Goal: Find specific page/section: Find specific page/section

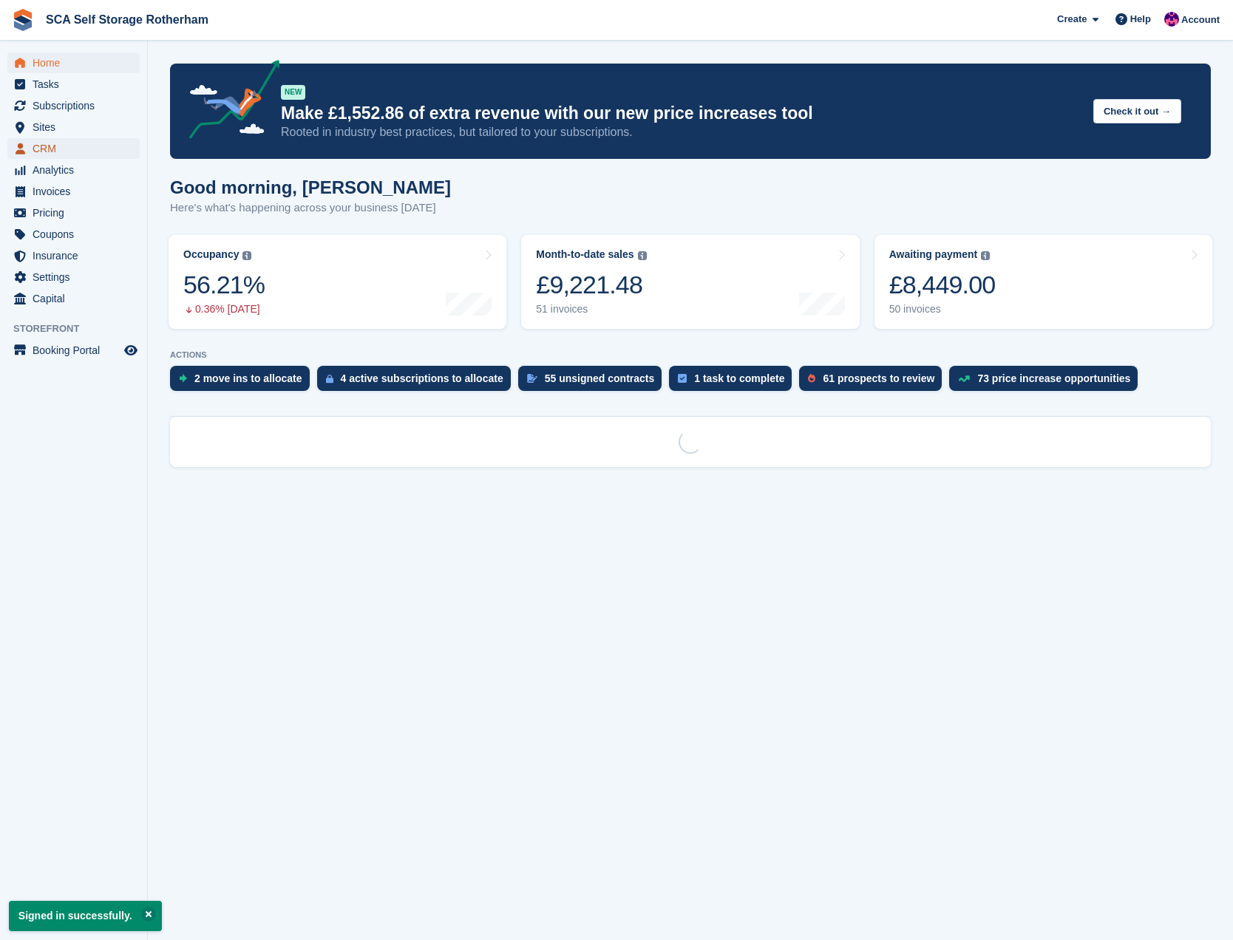
click at [52, 138] on span "CRM" at bounding box center [77, 148] width 89 height 21
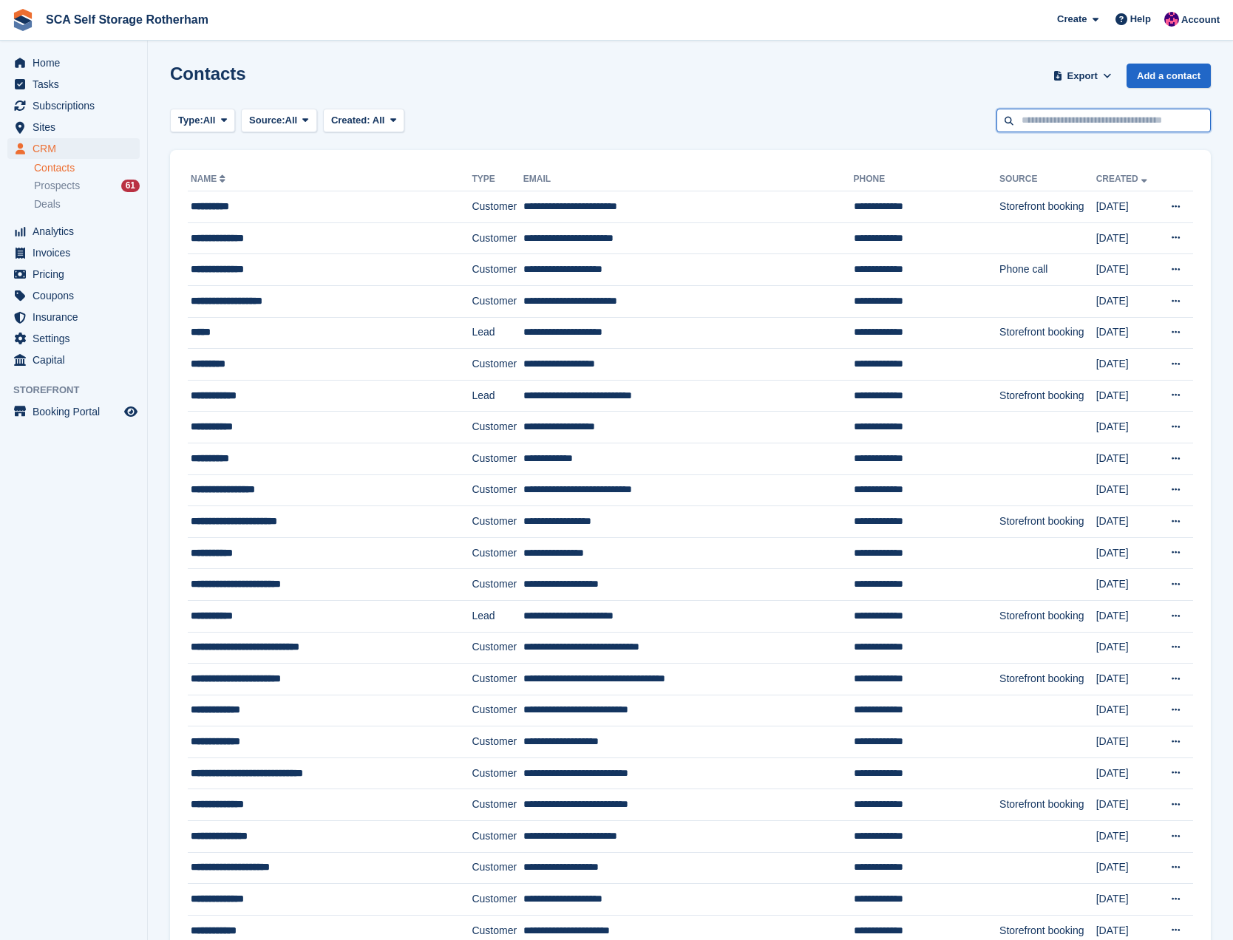
click at [1100, 114] on input "text" at bounding box center [1103, 121] width 214 height 24
type input "******"
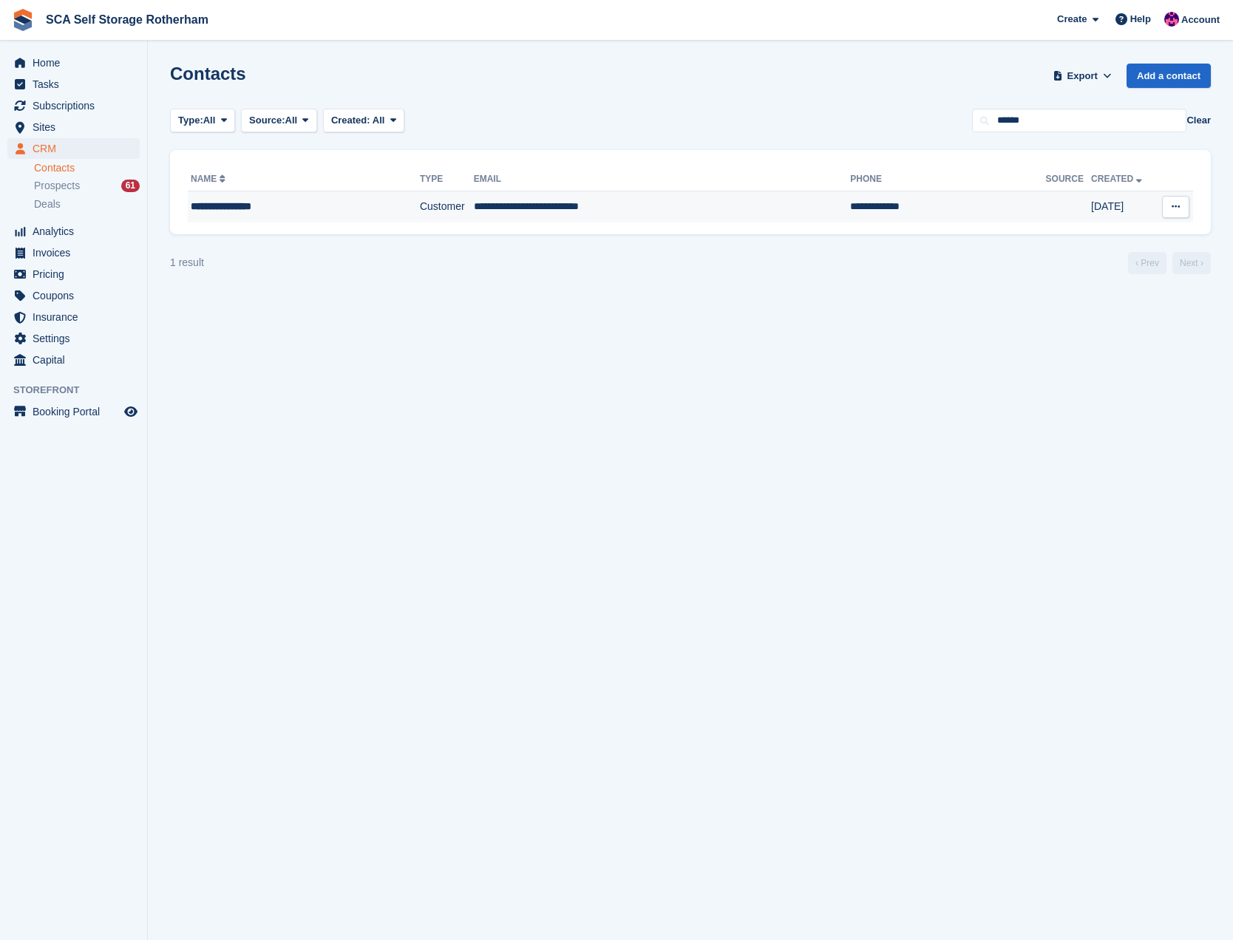
click at [420, 215] on td "Customer" at bounding box center [447, 206] width 54 height 31
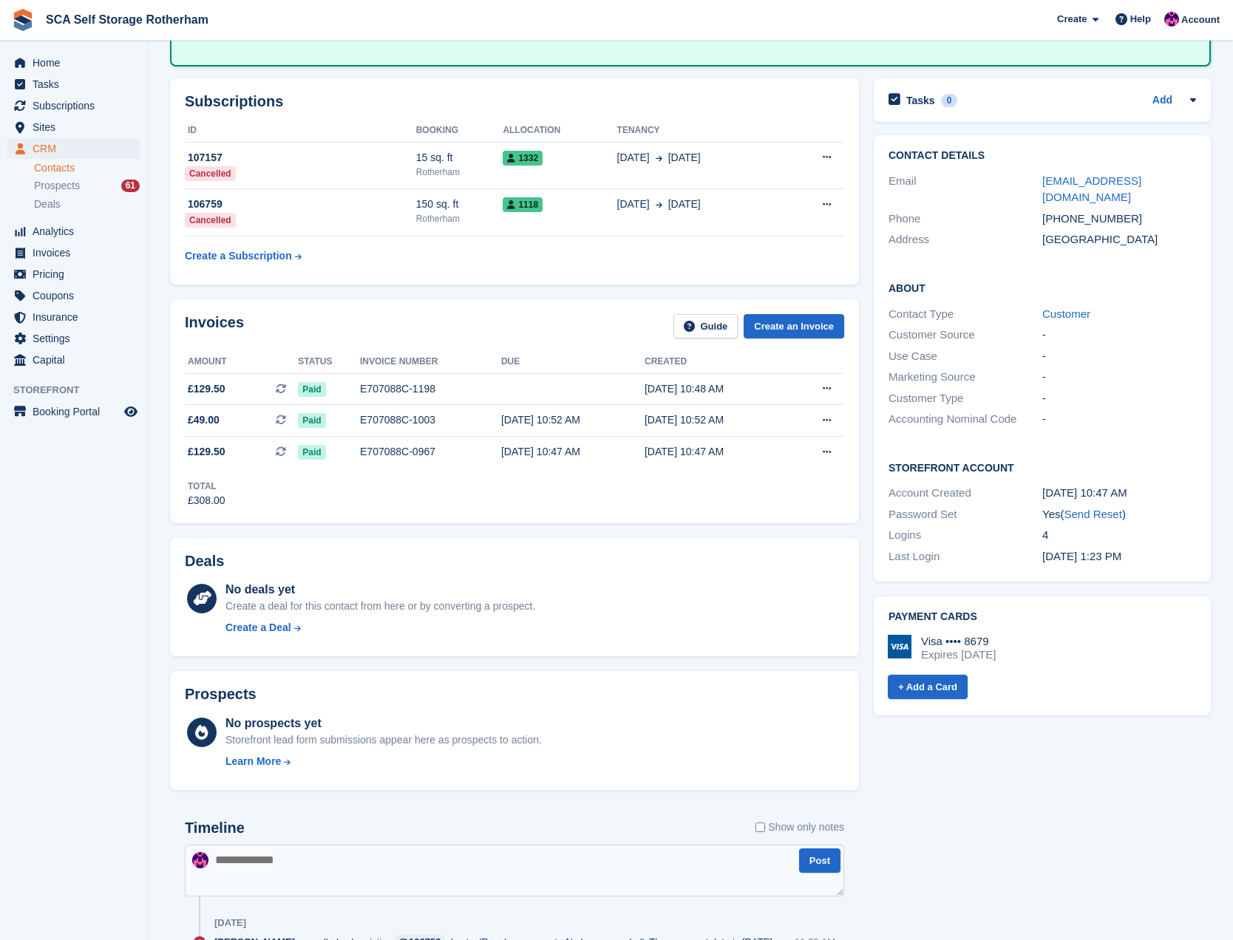
scroll to position [69, 0]
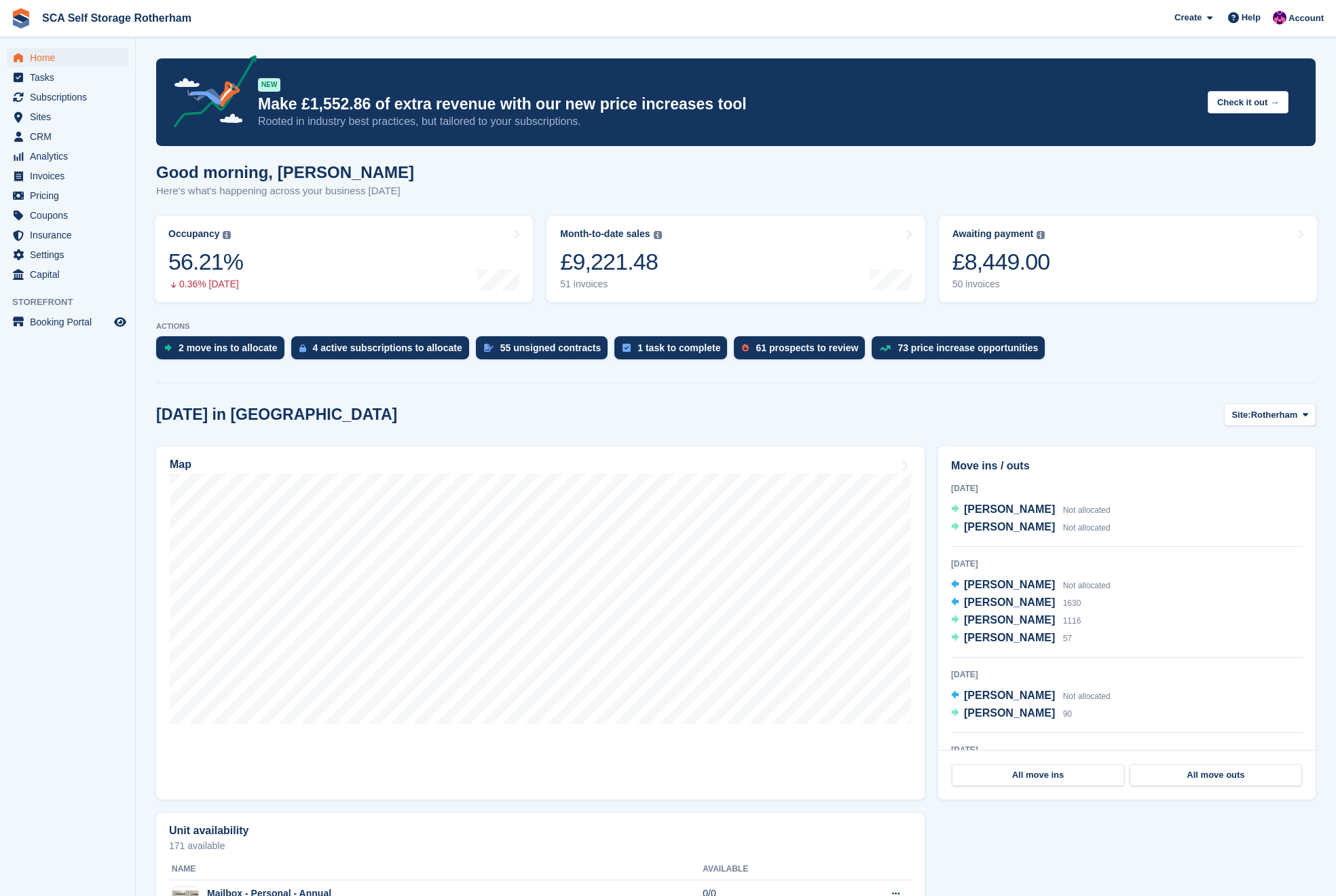
click at [1292, 6] on div "Create Subscription Invoice Contact Deal Discount Page Help Chat Support Submit…" at bounding box center [1250, 18] width 163 height 37
drag, startPoint x: 1286, startPoint y: 19, endPoint x: 1269, endPoint y: 45, distance: 31.1
click at [1286, 20] on div "Account" at bounding box center [1300, 18] width 61 height 24
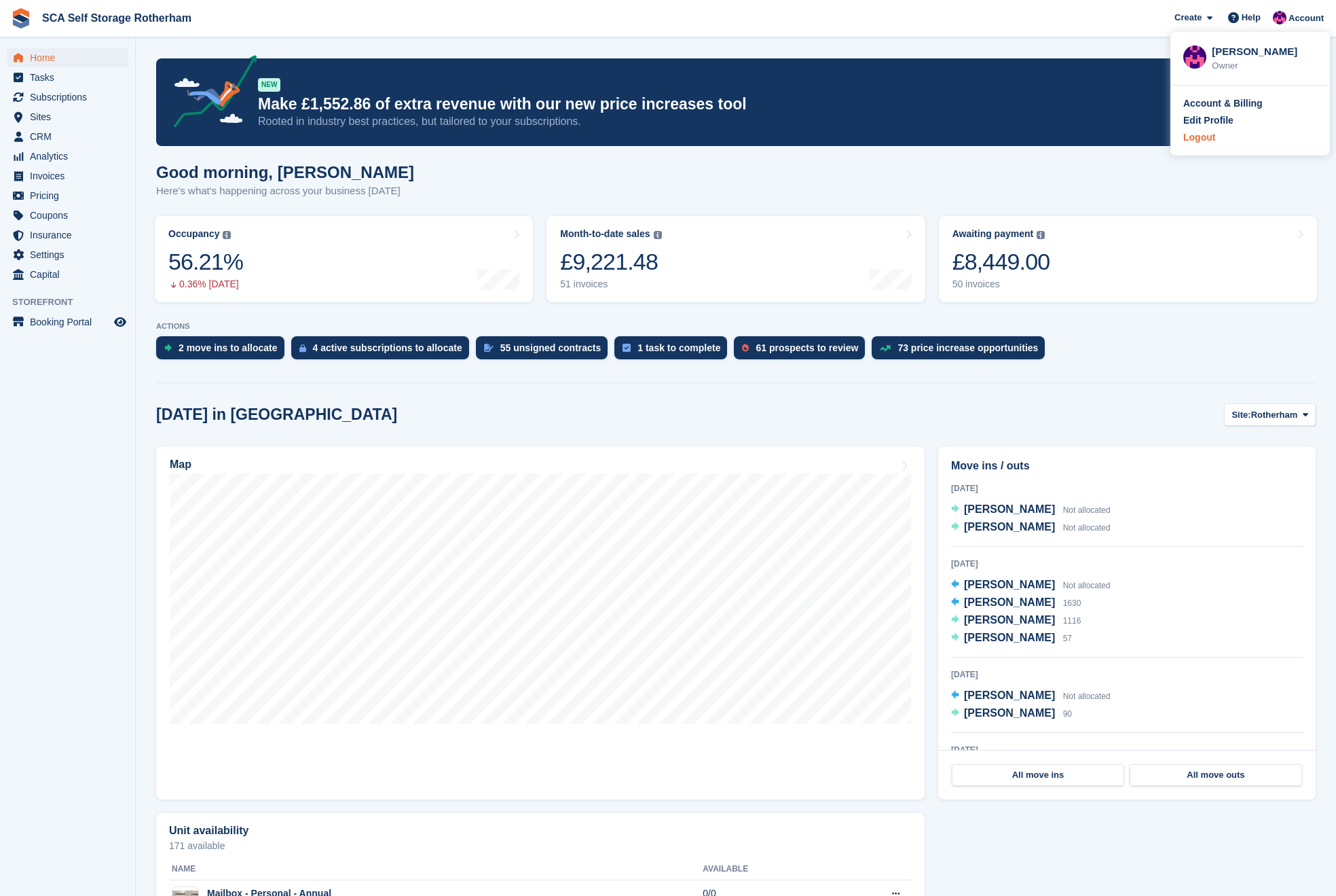
click at [1201, 137] on div "Logout" at bounding box center [1199, 138] width 32 height 15
